Goal: Task Accomplishment & Management: Manage account settings

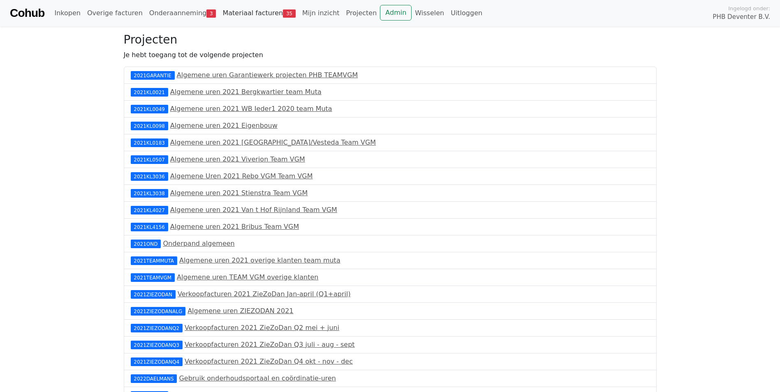
click at [221, 14] on link "Materiaal facturen 35" at bounding box center [259, 13] width 80 height 16
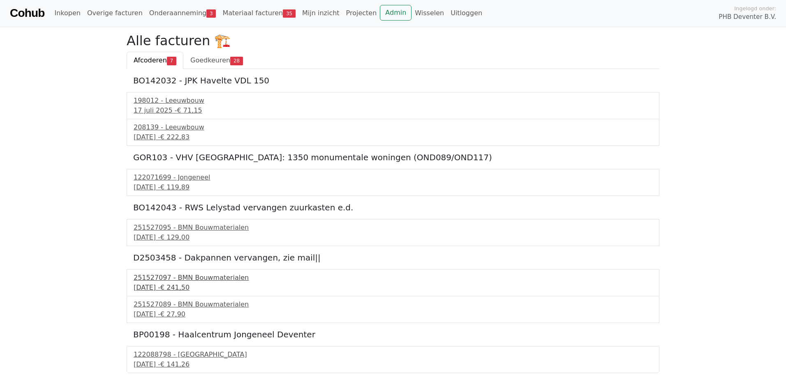
click at [167, 284] on div "3 september 2025 - € 241,50" at bounding box center [393, 288] width 519 height 10
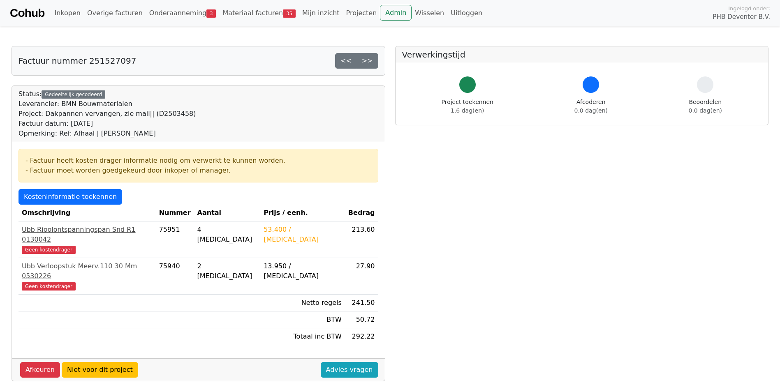
click at [52, 231] on div "Ubb Rioolontspanningspan Snd R1 0130042" at bounding box center [87, 235] width 131 height 20
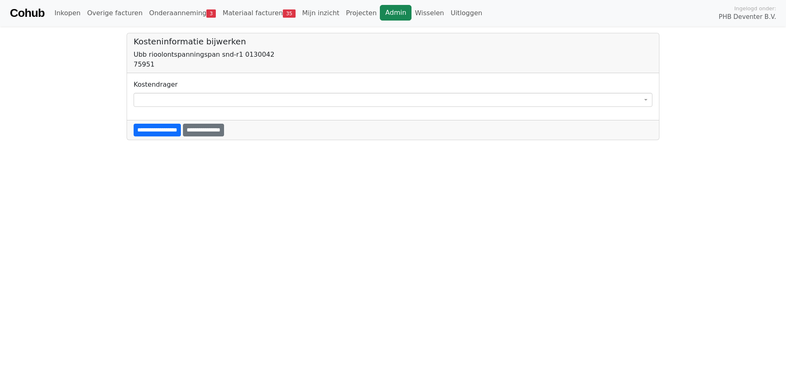
click at [380, 11] on link "Admin" at bounding box center [396, 13] width 32 height 16
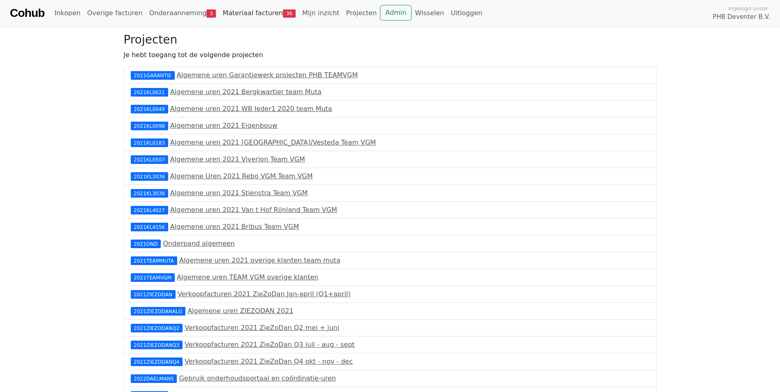
click at [253, 16] on link "Materiaal facturen 36" at bounding box center [259, 13] width 80 height 16
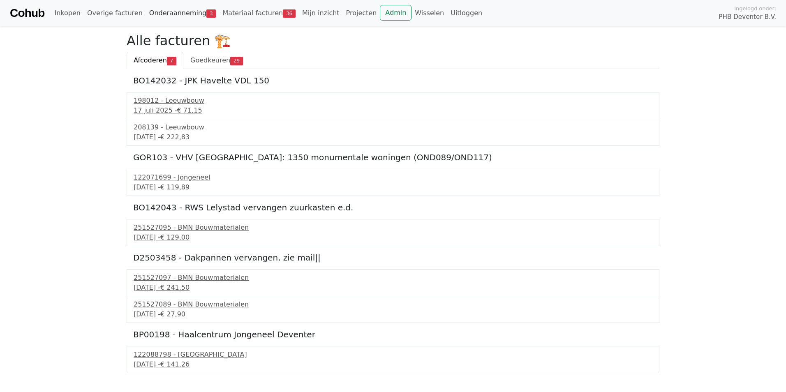
click at [179, 14] on link "Onderaanneming 3" at bounding box center [183, 13] width 74 height 16
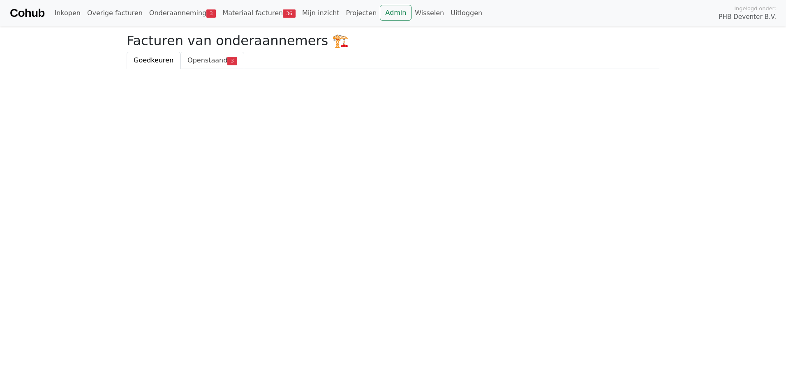
click at [203, 62] on span "Openstaand" at bounding box center [208, 60] width 40 height 8
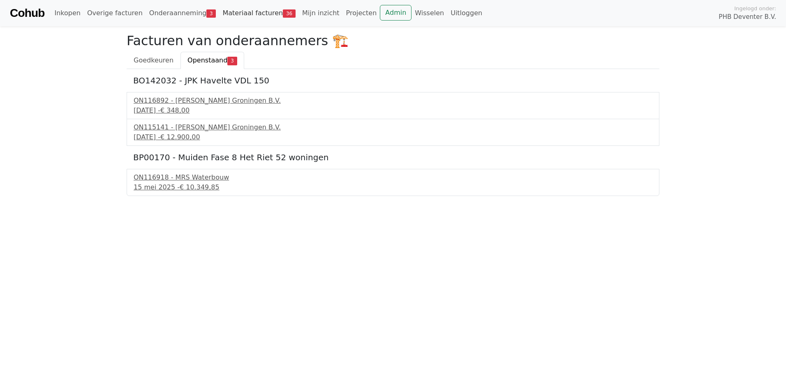
click at [240, 14] on link "Materiaal facturen 36" at bounding box center [259, 13] width 80 height 16
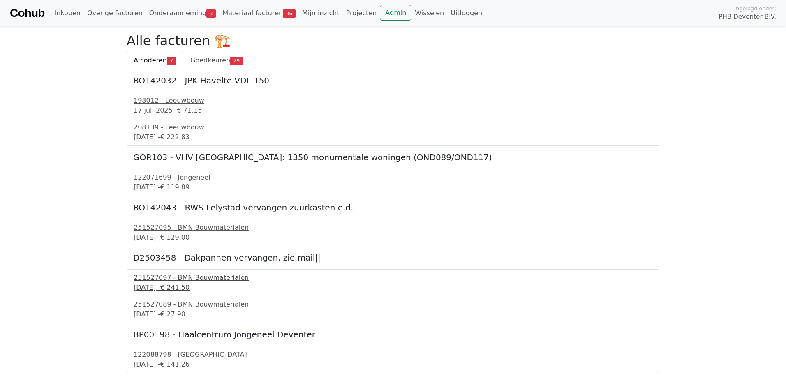
click at [156, 287] on div "3 september 2025 - € 241,50" at bounding box center [393, 288] width 519 height 10
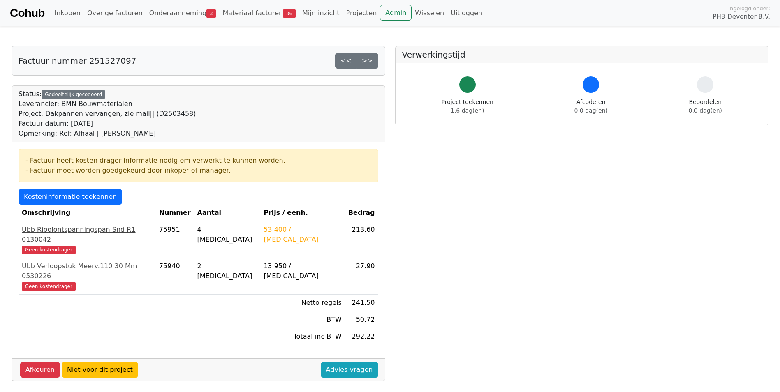
click at [76, 232] on div "Ubb Rioolontspanningspan Snd R1 0130042" at bounding box center [87, 235] width 131 height 20
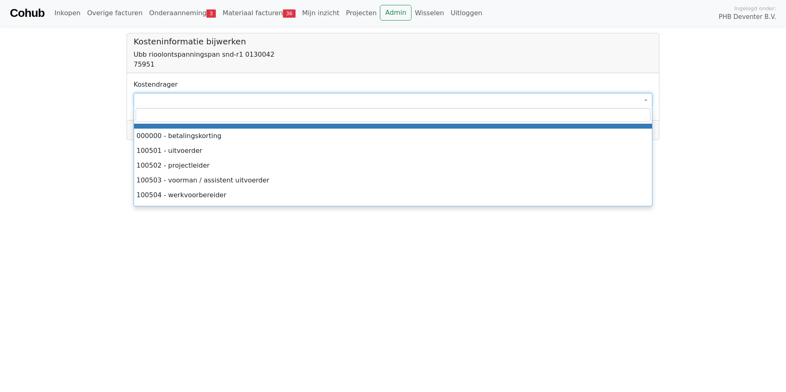
click at [176, 103] on span at bounding box center [393, 100] width 519 height 14
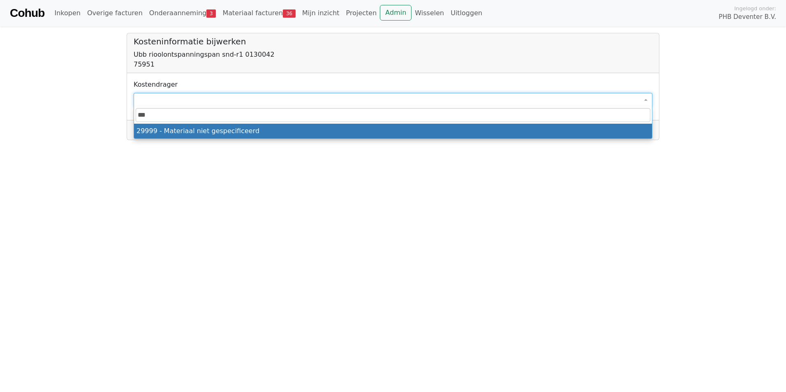
type input "****"
select select "****"
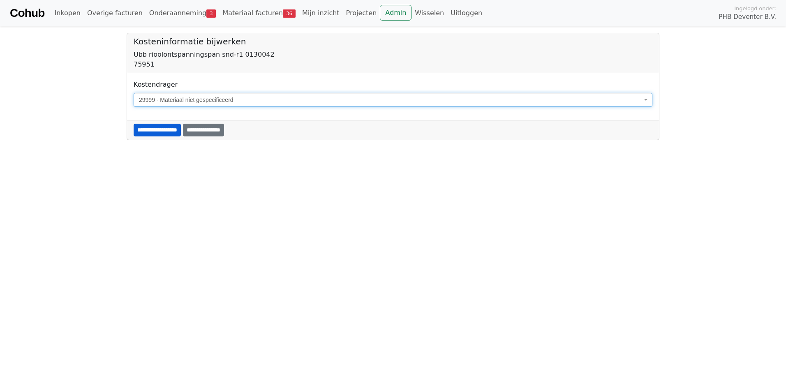
click at [162, 127] on input "**********" at bounding box center [157, 130] width 47 height 13
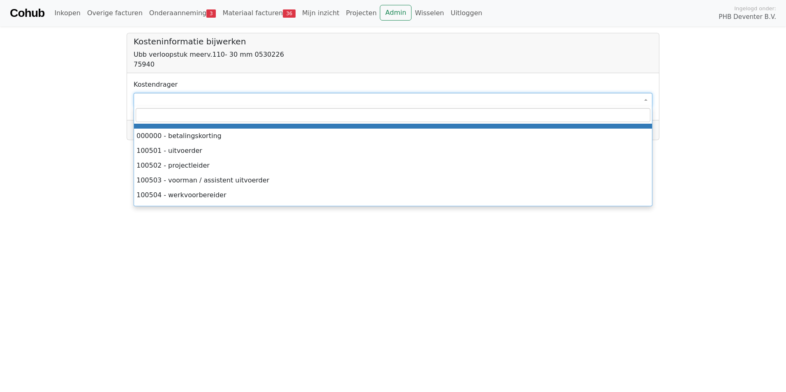
click at [159, 100] on span at bounding box center [393, 100] width 519 height 14
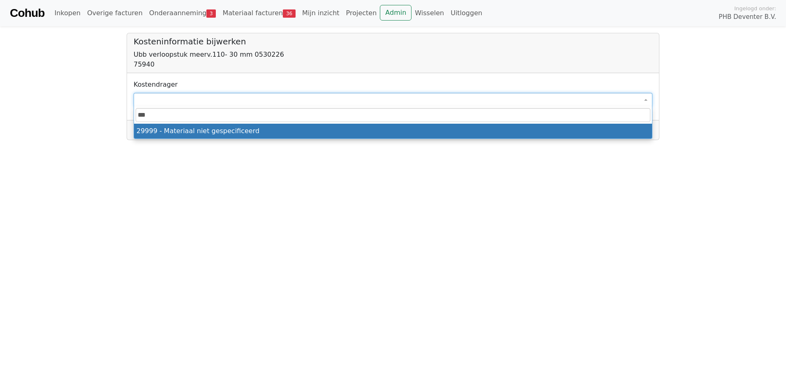
type input "****"
select select "****"
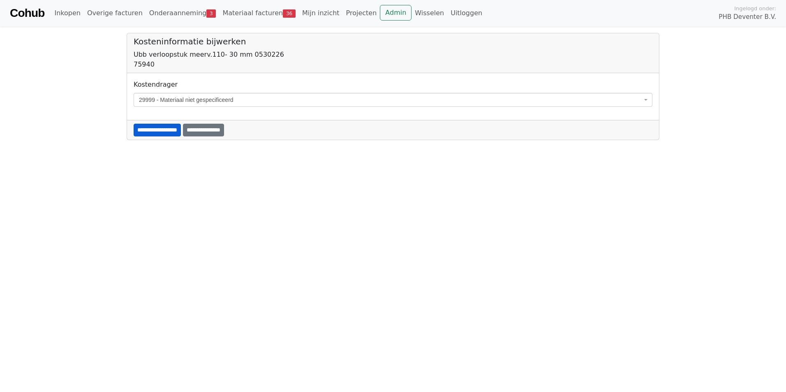
click at [166, 131] on input "**********" at bounding box center [157, 130] width 47 height 13
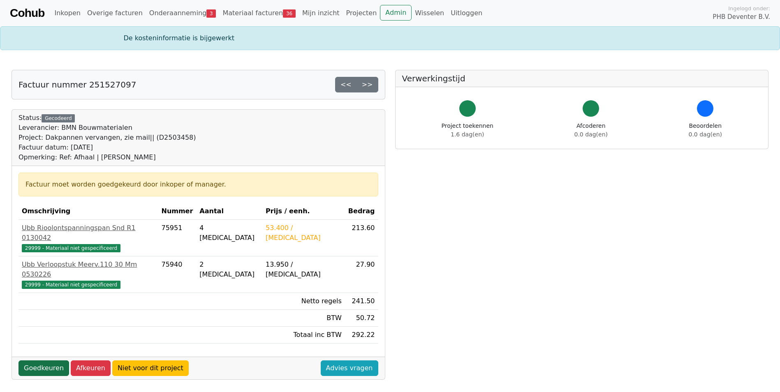
click at [44, 361] on link "Goedkeuren" at bounding box center [44, 369] width 51 height 16
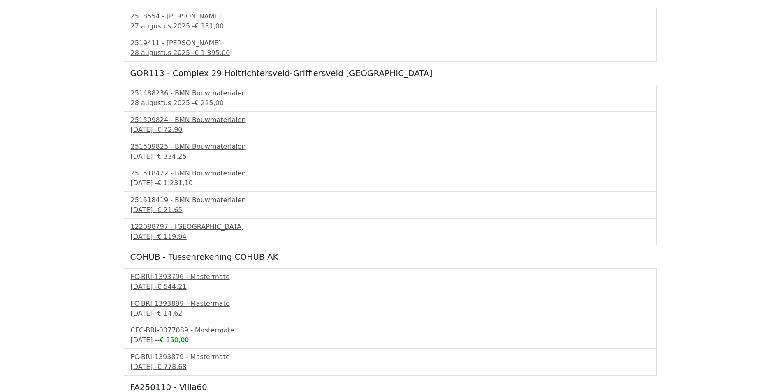
scroll to position [370, 0]
click at [174, 277] on div "FC-BRI-1393796 - Mastermate" at bounding box center [390, 276] width 519 height 10
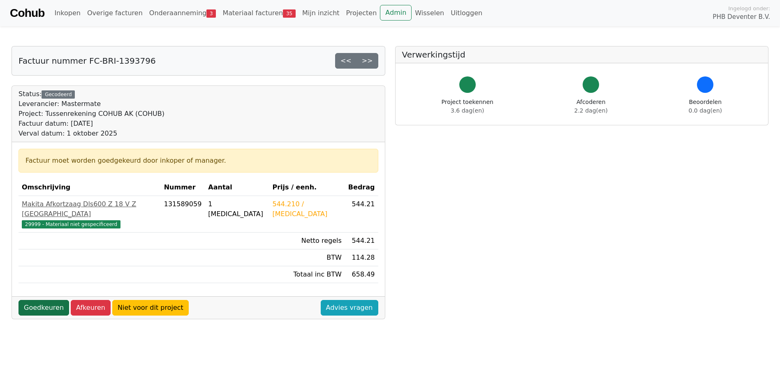
click at [33, 303] on link "Goedkeuren" at bounding box center [44, 308] width 51 height 16
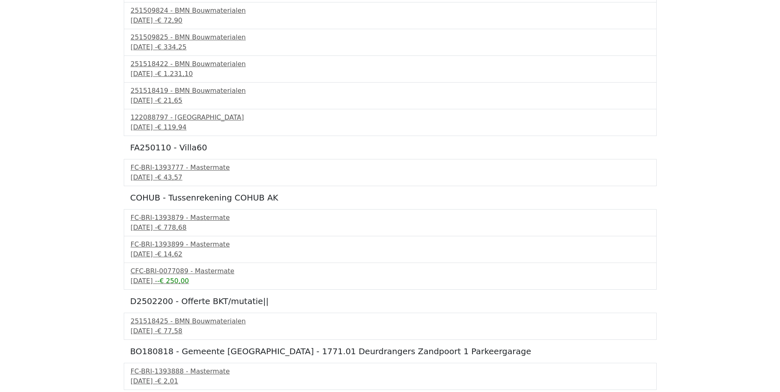
scroll to position [493, 0]
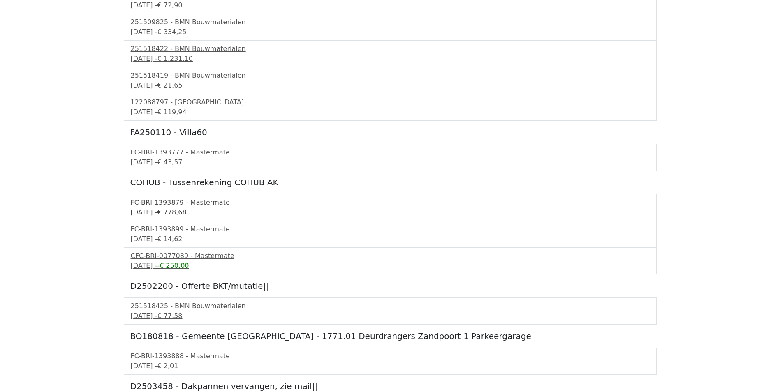
click at [165, 207] on div "FC-BRI-1393879 - Mastermate" at bounding box center [390, 203] width 519 height 10
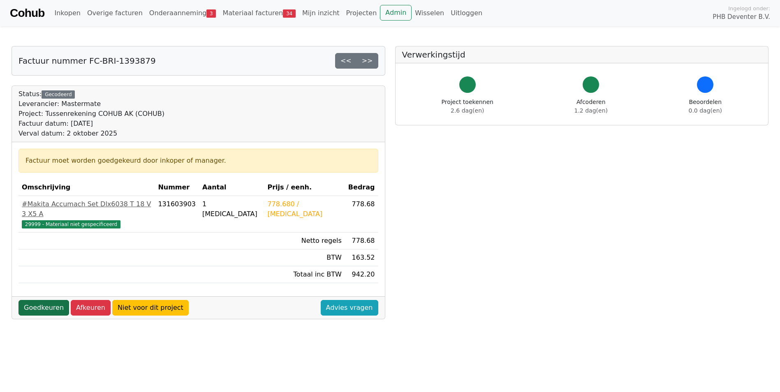
click at [45, 300] on link "Goedkeuren" at bounding box center [44, 308] width 51 height 16
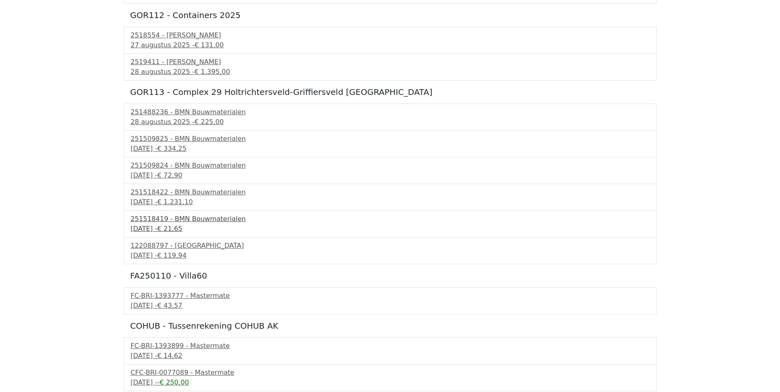
scroll to position [370, 0]
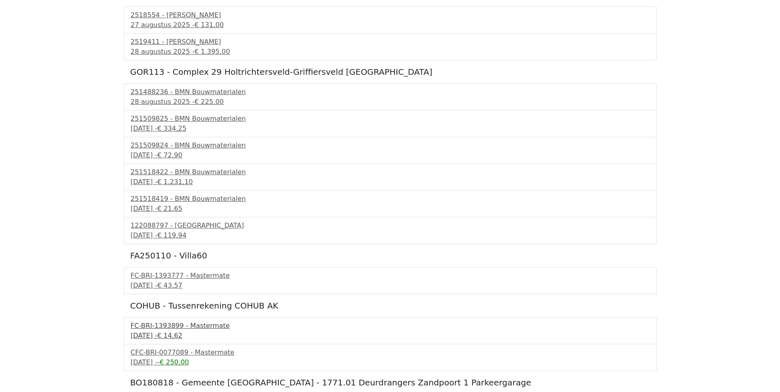
click at [150, 329] on div "FC-BRI-1393899 - Mastermate" at bounding box center [390, 326] width 519 height 10
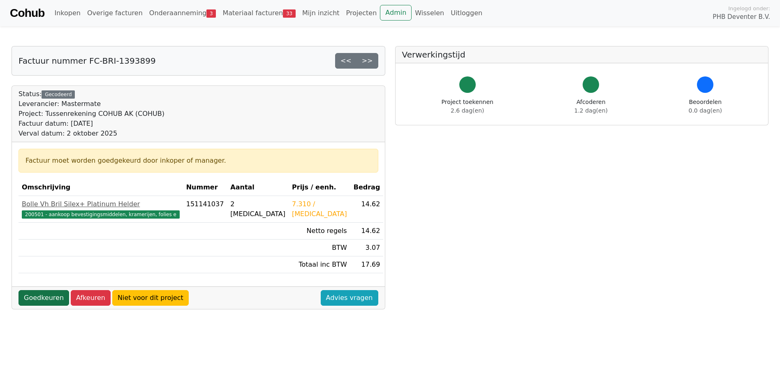
click at [36, 298] on link "Goedkeuren" at bounding box center [44, 298] width 51 height 16
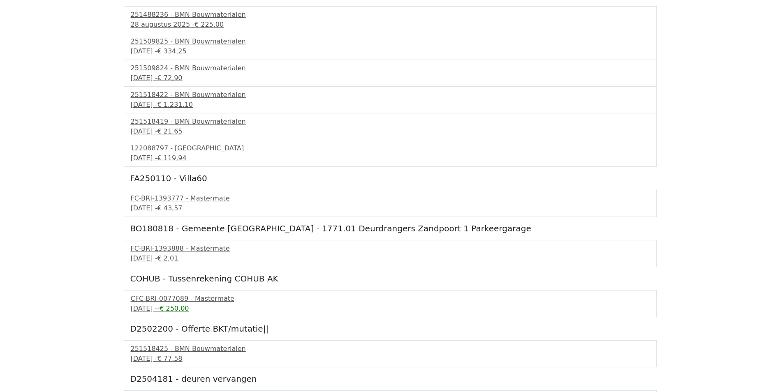
scroll to position [452, 0]
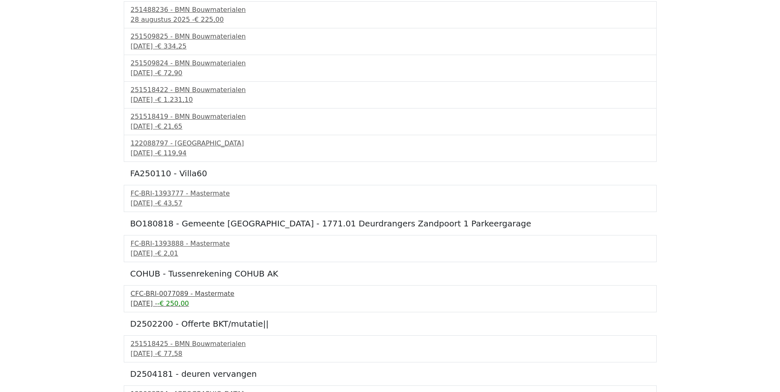
click at [145, 297] on div "CFC-BRI-0077089 - Mastermate" at bounding box center [390, 294] width 519 height 10
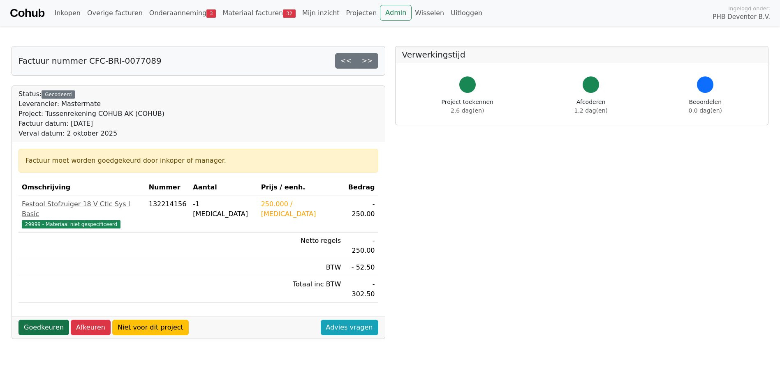
click at [47, 320] on link "Goedkeuren" at bounding box center [44, 328] width 51 height 16
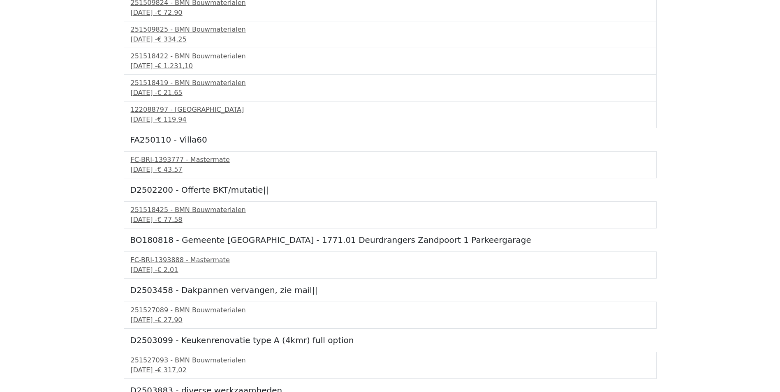
scroll to position [493, 0]
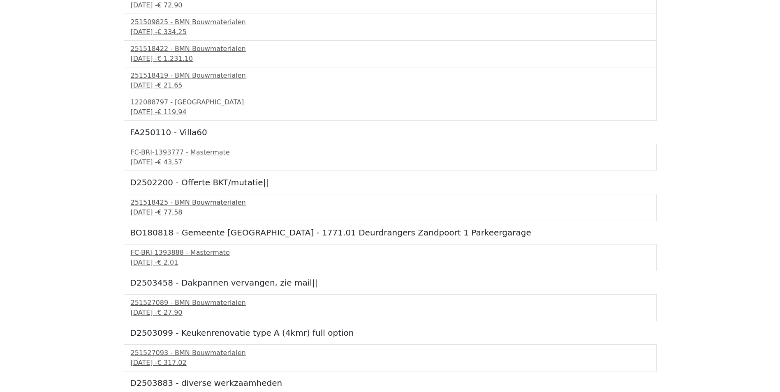
click at [144, 209] on div "2 september 2025 - € 77,58" at bounding box center [390, 213] width 519 height 10
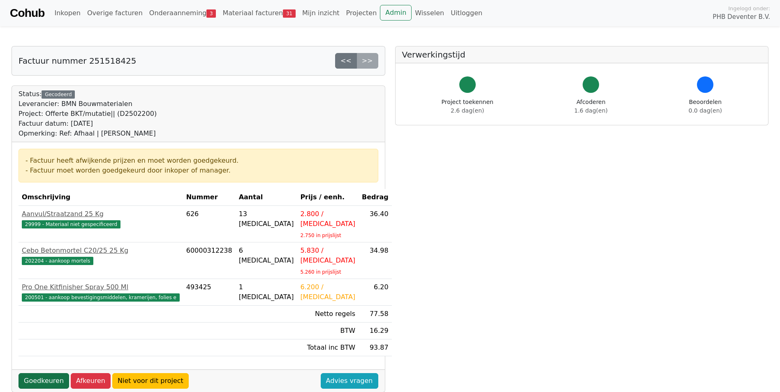
click at [38, 373] on link "Goedkeuren" at bounding box center [44, 381] width 51 height 16
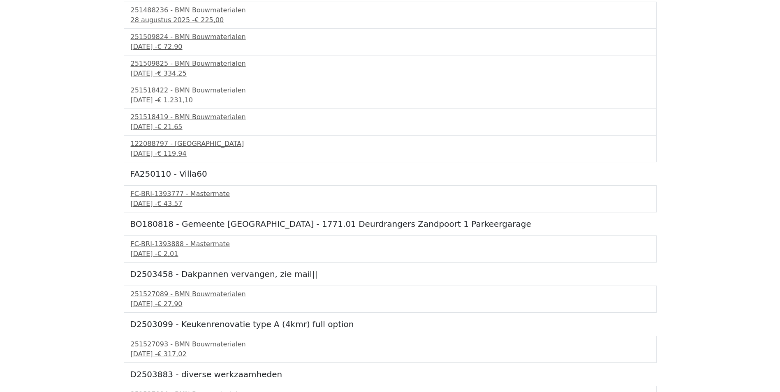
scroll to position [452, 0]
click at [157, 297] on div "251527089 - BMN Bouwmaterialen" at bounding box center [390, 294] width 519 height 10
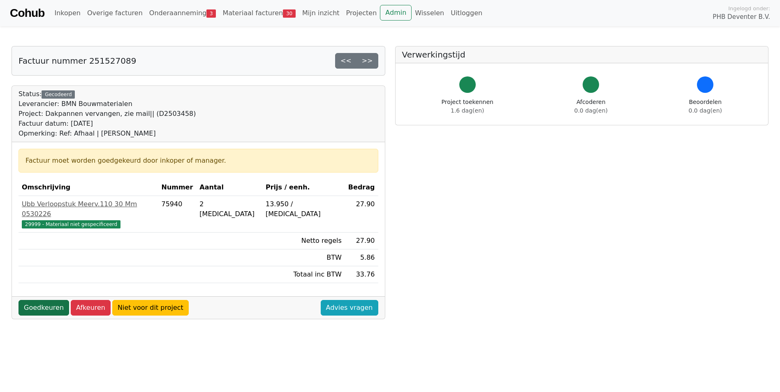
click at [42, 300] on link "Goedkeuren" at bounding box center [44, 308] width 51 height 16
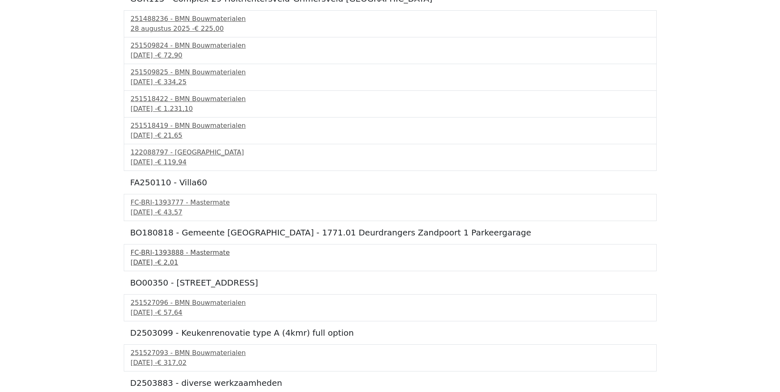
scroll to position [452, 0]
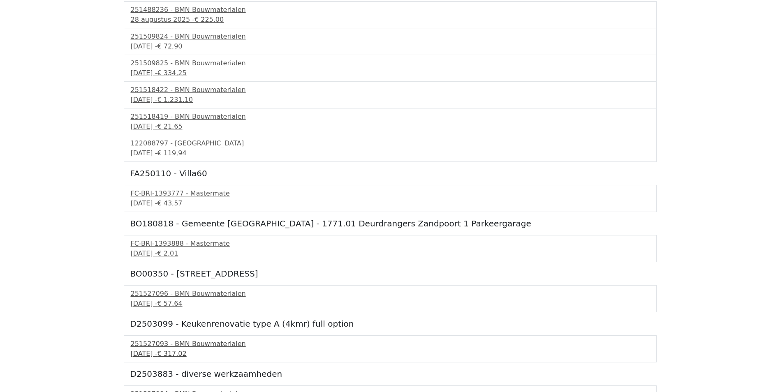
click at [156, 345] on div "251527093 - BMN Bouwmaterialen" at bounding box center [390, 344] width 519 height 10
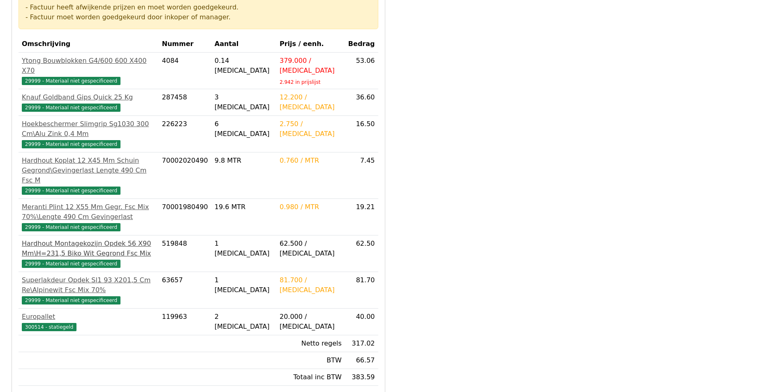
scroll to position [206, 0]
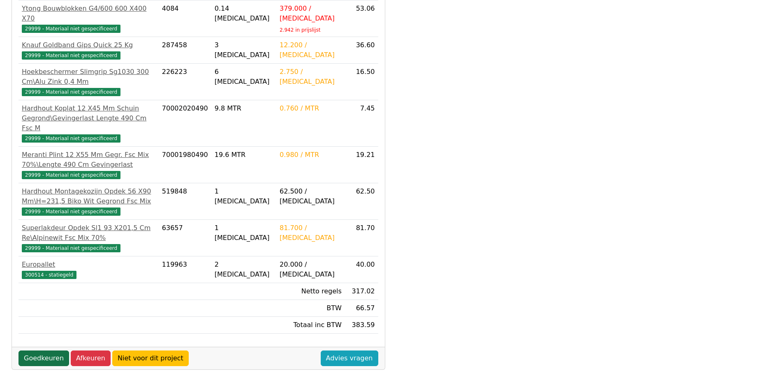
click at [53, 351] on link "Goedkeuren" at bounding box center [44, 359] width 51 height 16
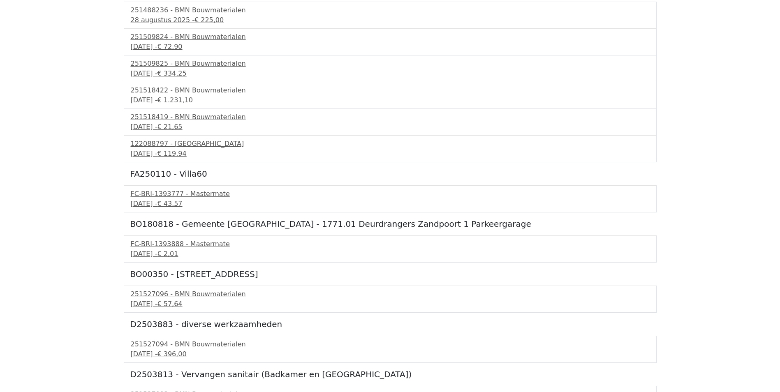
scroll to position [452, 0]
click at [158, 351] on div "3 september 2025 - € 396,00" at bounding box center [390, 354] width 519 height 10
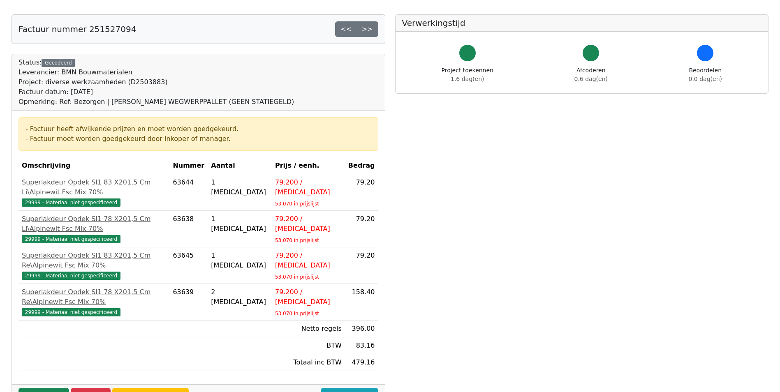
scroll to position [41, 0]
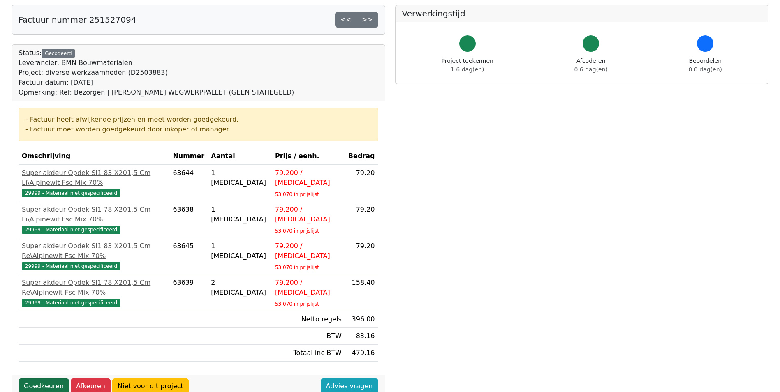
click at [39, 379] on link "Goedkeuren" at bounding box center [44, 387] width 51 height 16
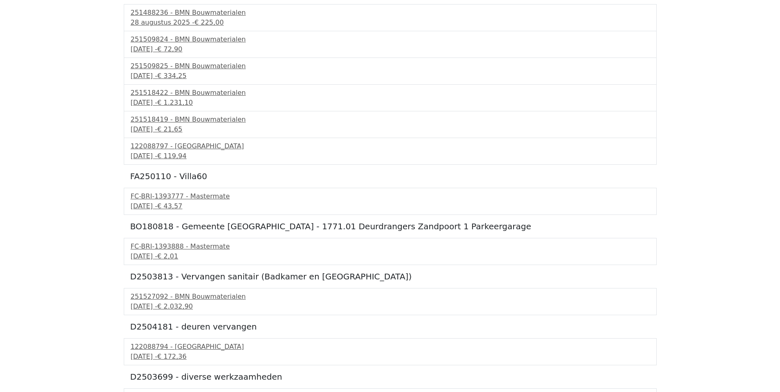
scroll to position [452, 0]
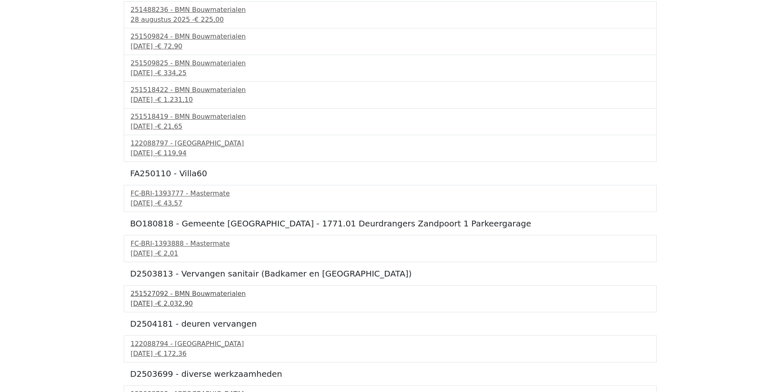
click at [158, 295] on div "251527092 - BMN Bouwmaterialen" at bounding box center [390, 294] width 519 height 10
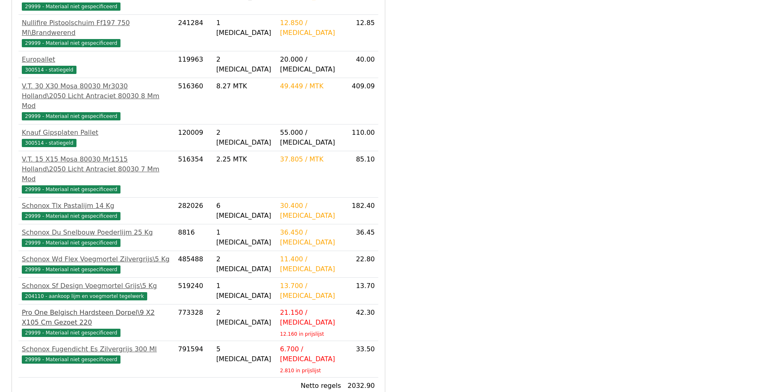
scroll to position [504, 0]
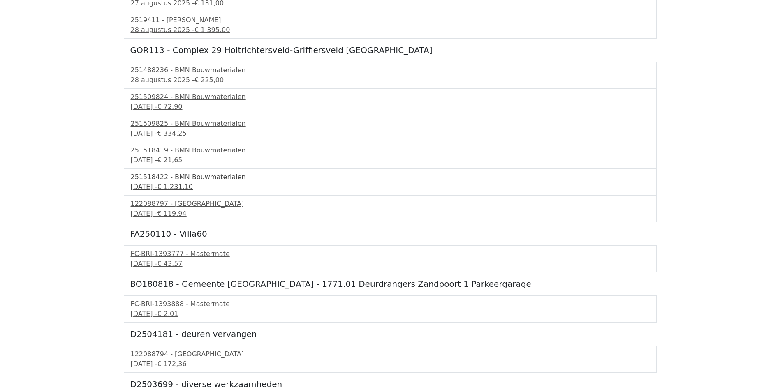
scroll to position [452, 0]
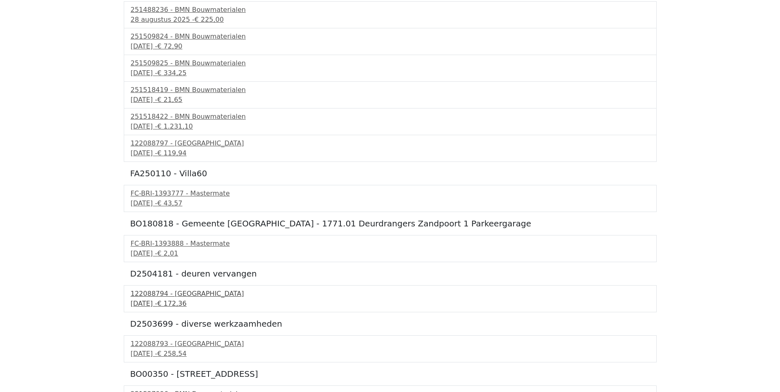
click at [147, 293] on div "122088794 - PontMeyer" at bounding box center [390, 294] width 519 height 10
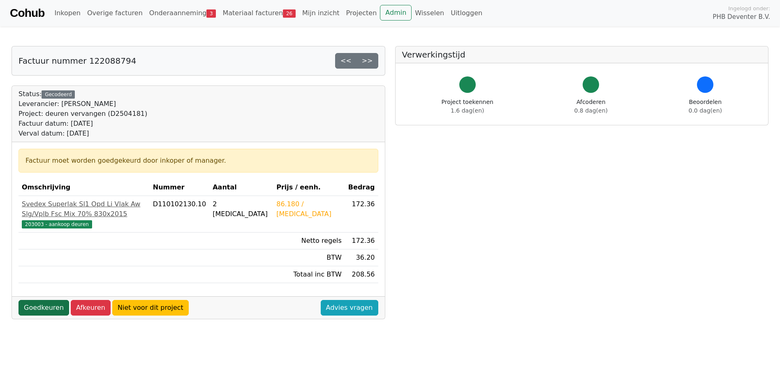
click at [43, 300] on link "Goedkeuren" at bounding box center [44, 308] width 51 height 16
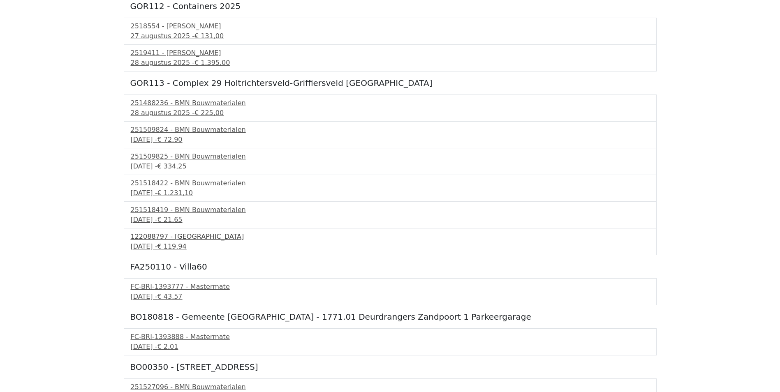
scroll to position [423, 0]
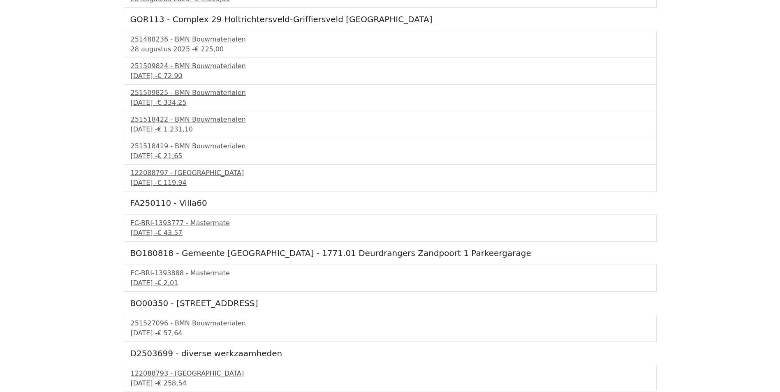
click at [158, 375] on div "122088793 - [GEOGRAPHIC_DATA]" at bounding box center [390, 374] width 519 height 10
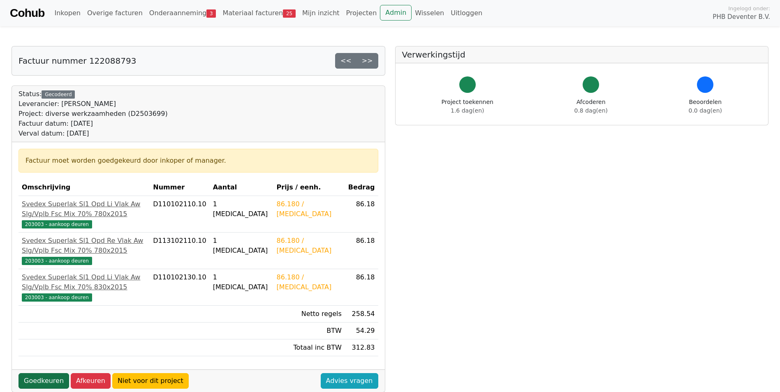
click at [42, 375] on link "Goedkeuren" at bounding box center [44, 381] width 51 height 16
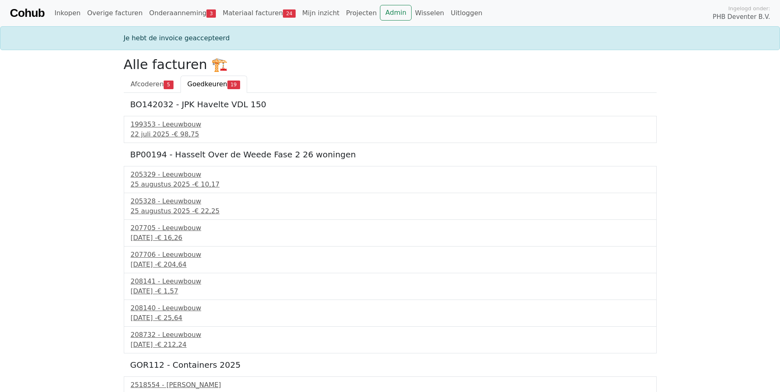
click at [196, 86] on span "Goedkeuren" at bounding box center [208, 84] width 40 height 8
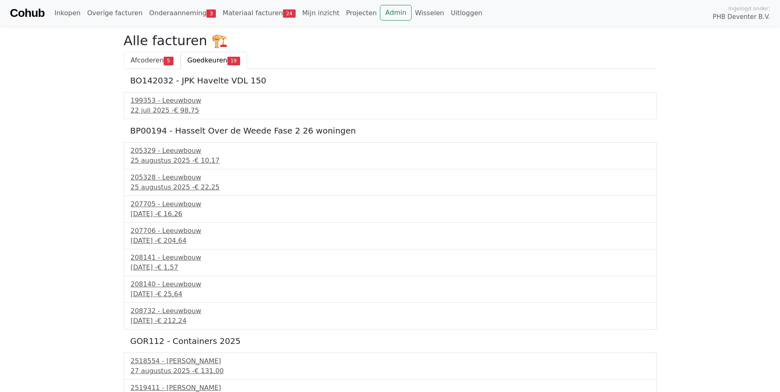
click at [148, 63] on span "Afcoderen" at bounding box center [147, 60] width 33 height 8
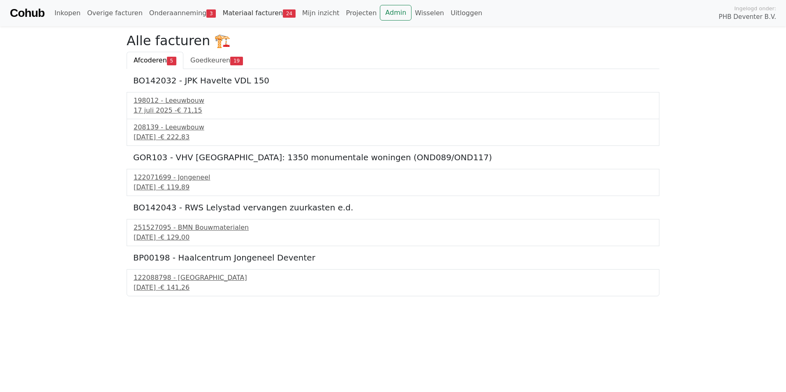
click at [235, 14] on link "Materiaal facturen 24" at bounding box center [259, 13] width 80 height 16
click at [173, 13] on link "Onderaanneming 3" at bounding box center [183, 13] width 74 height 16
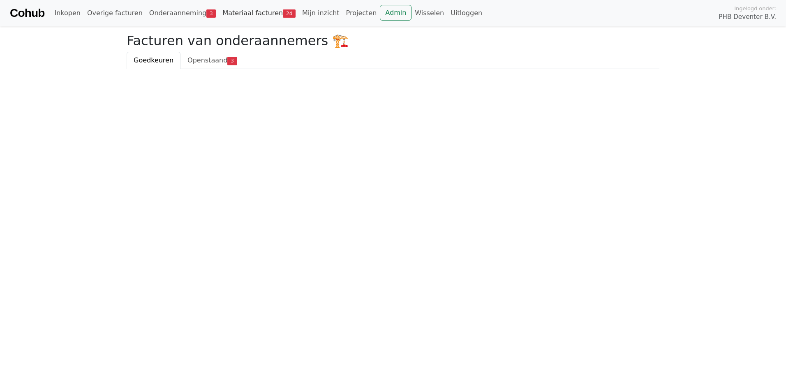
click at [220, 15] on link "Materiaal facturen 24" at bounding box center [259, 13] width 80 height 16
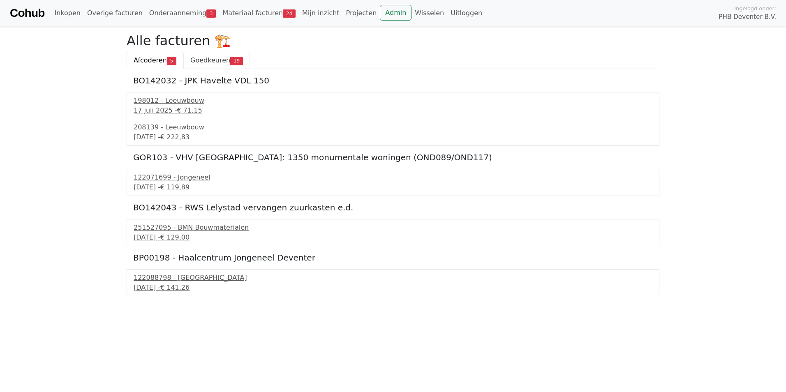
click at [209, 57] on span "Goedkeuren" at bounding box center [210, 60] width 40 height 8
